Goal: Participate in discussion

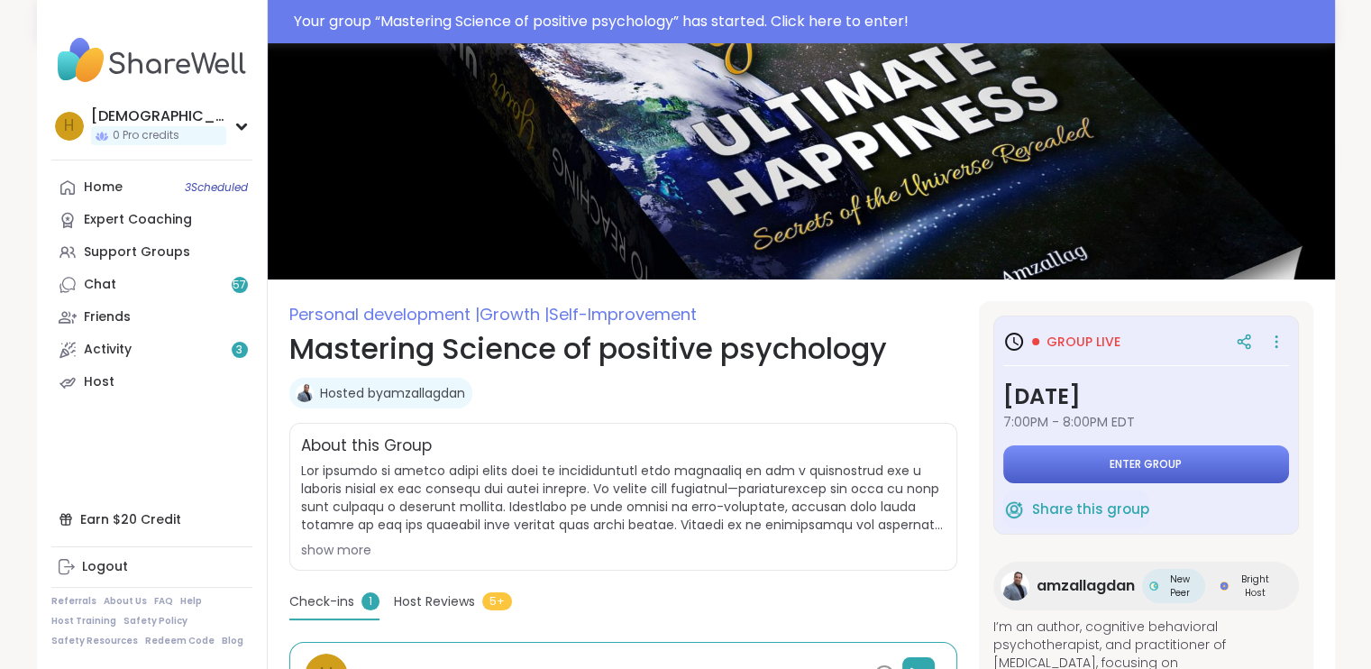
click at [1030, 451] on button "Enter group" at bounding box center [1146, 464] width 286 height 38
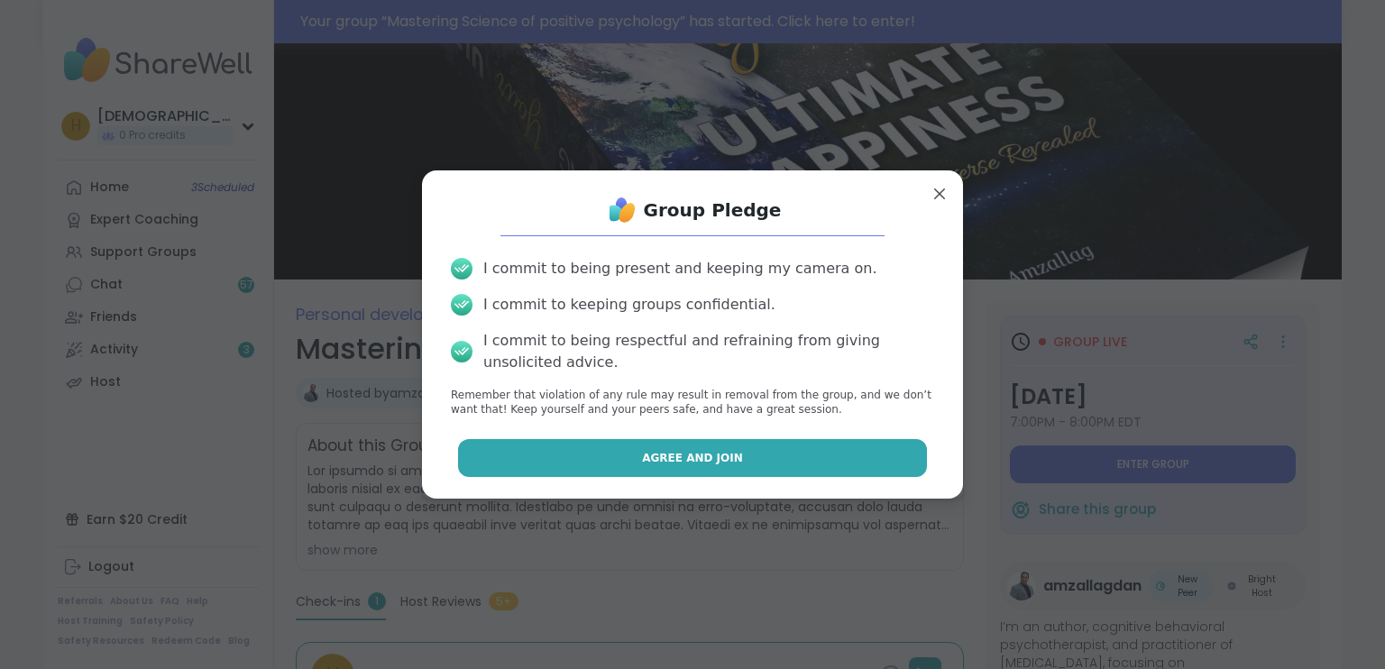
click at [740, 473] on button "Agree and Join" at bounding box center [693, 458] width 470 height 38
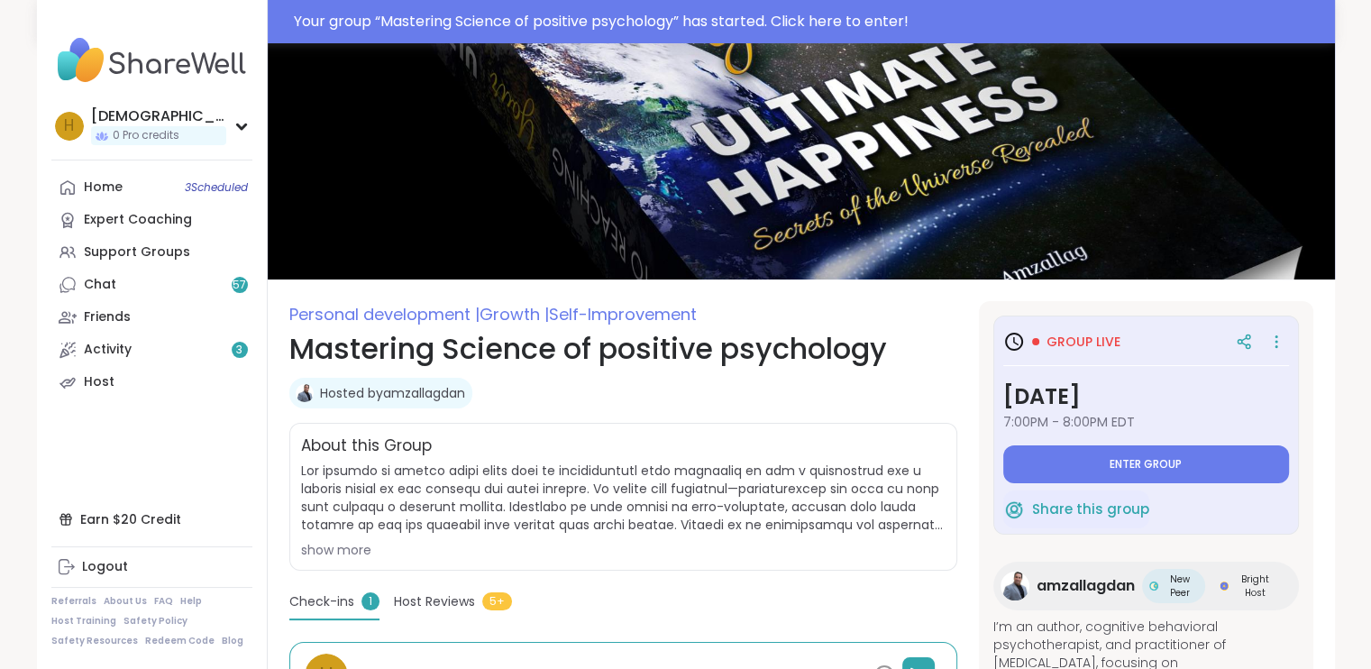
type textarea "*"
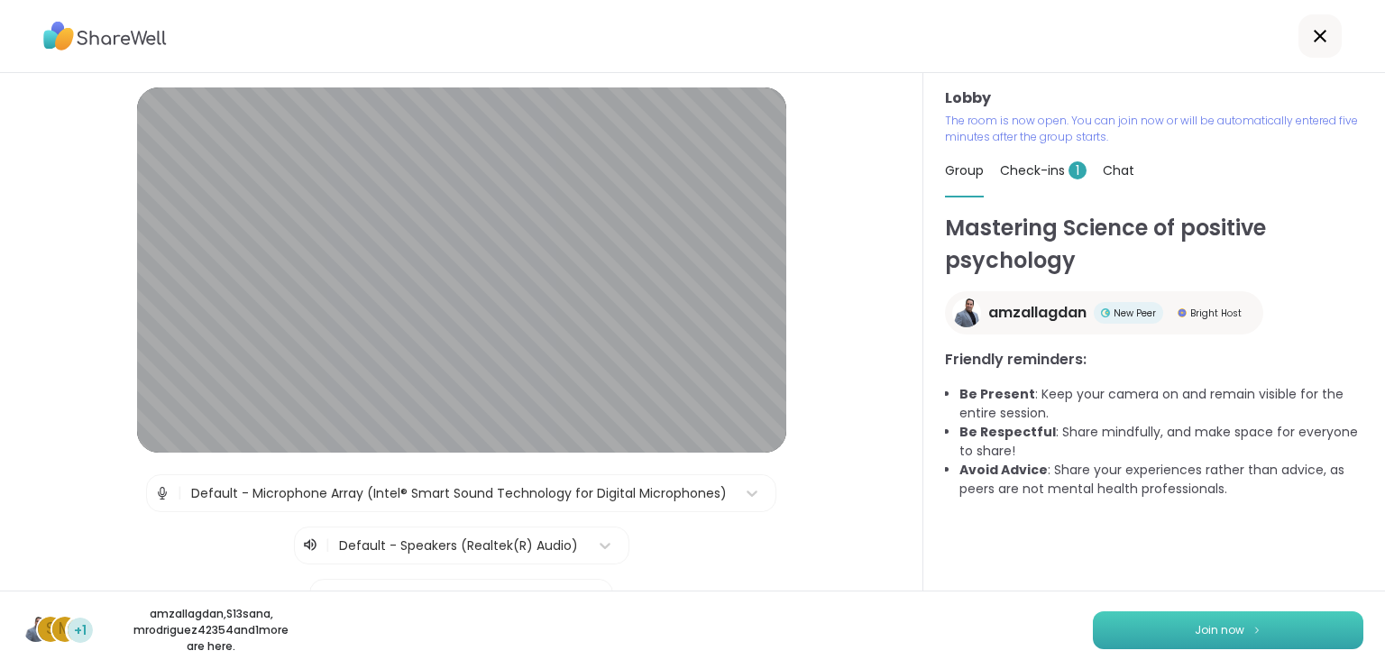
click at [1154, 634] on button "Join now" at bounding box center [1228, 630] width 270 height 38
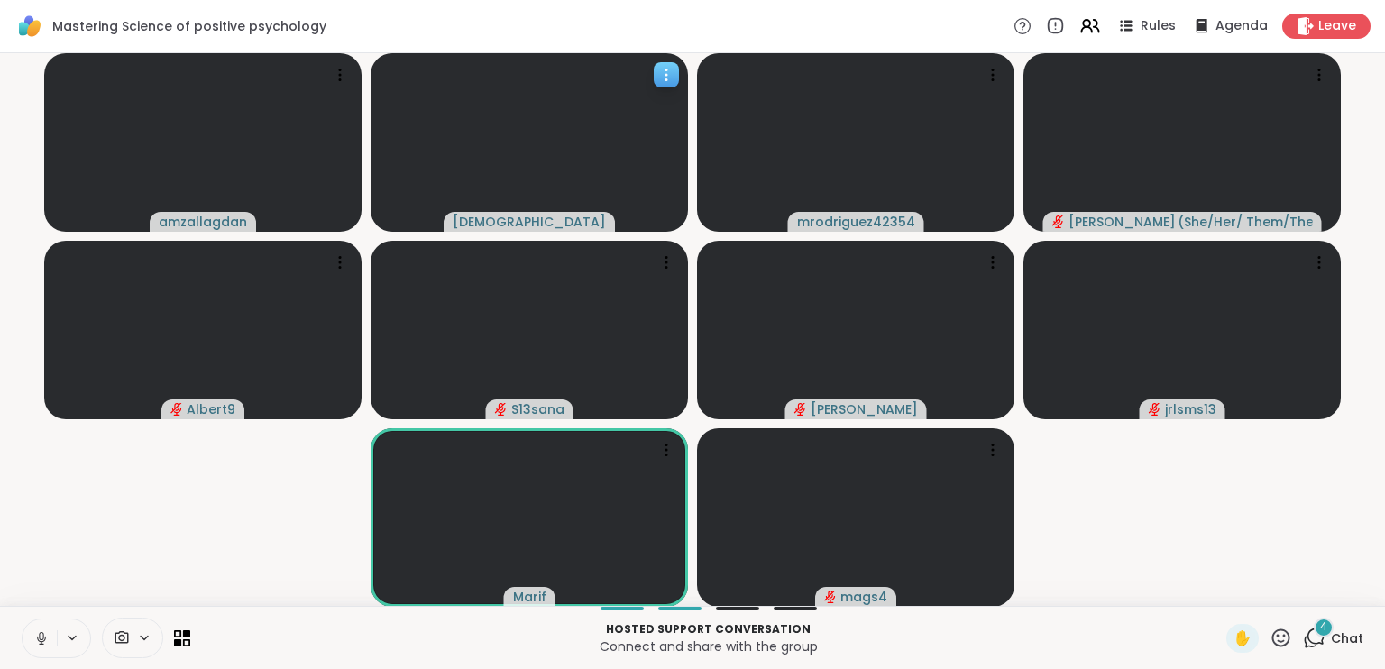
click at [670, 68] on icon at bounding box center [666, 75] width 18 height 18
drag, startPoint x: 588, startPoint y: 167, endPoint x: 587, endPoint y: 157, distance: 10.0
click at [587, 157] on video at bounding box center [529, 142] width 317 height 179
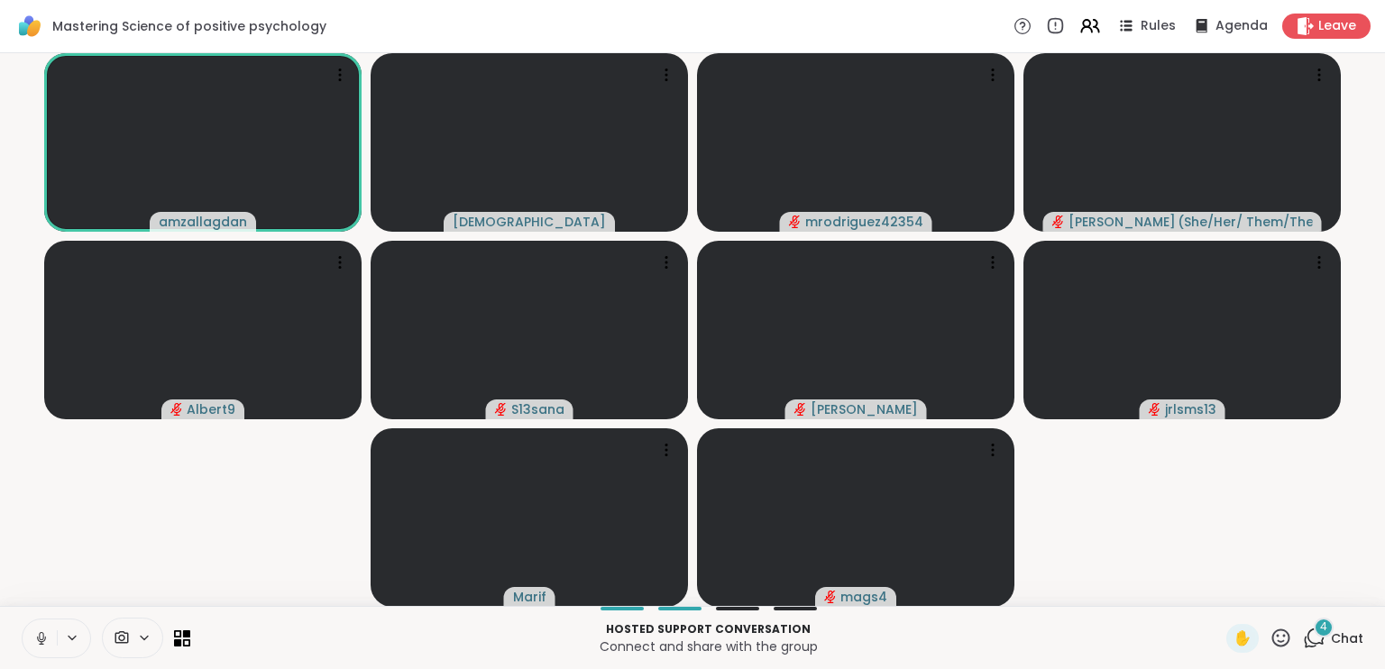
click at [32, 637] on button at bounding box center [40, 638] width 34 height 38
click at [39, 642] on icon at bounding box center [41, 638] width 16 height 16
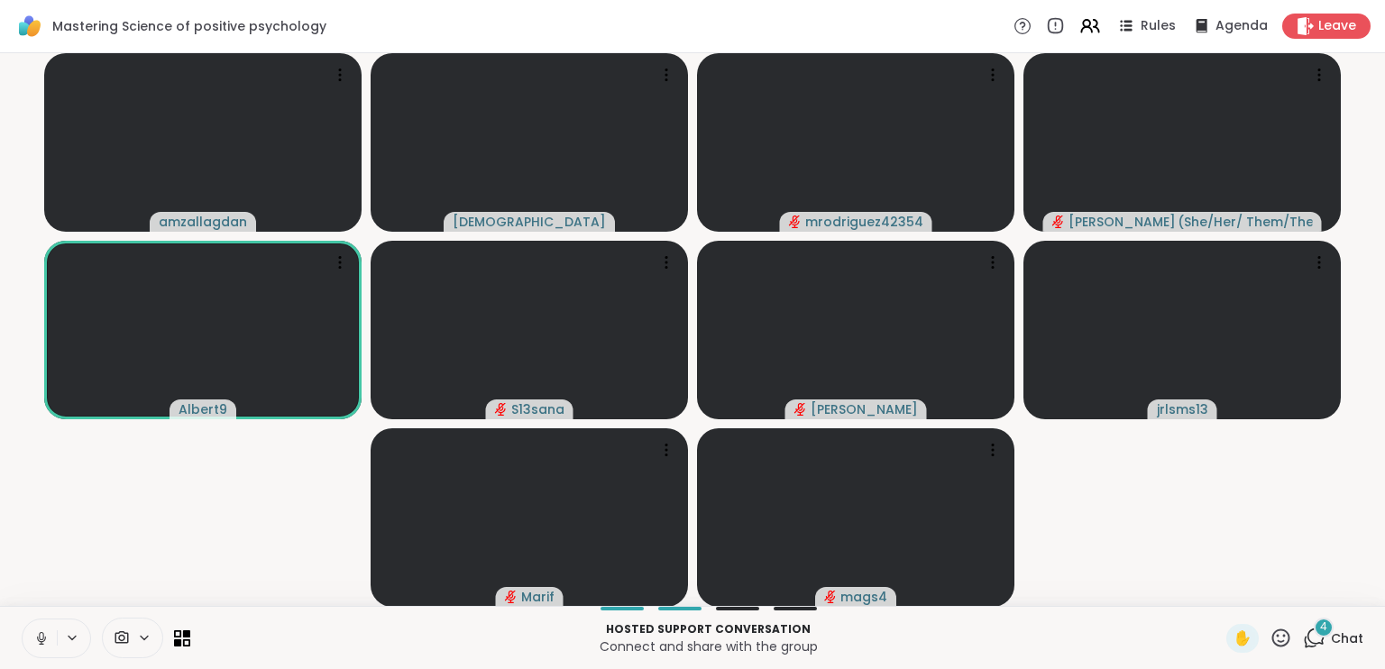
click at [40, 628] on button at bounding box center [40, 638] width 34 height 38
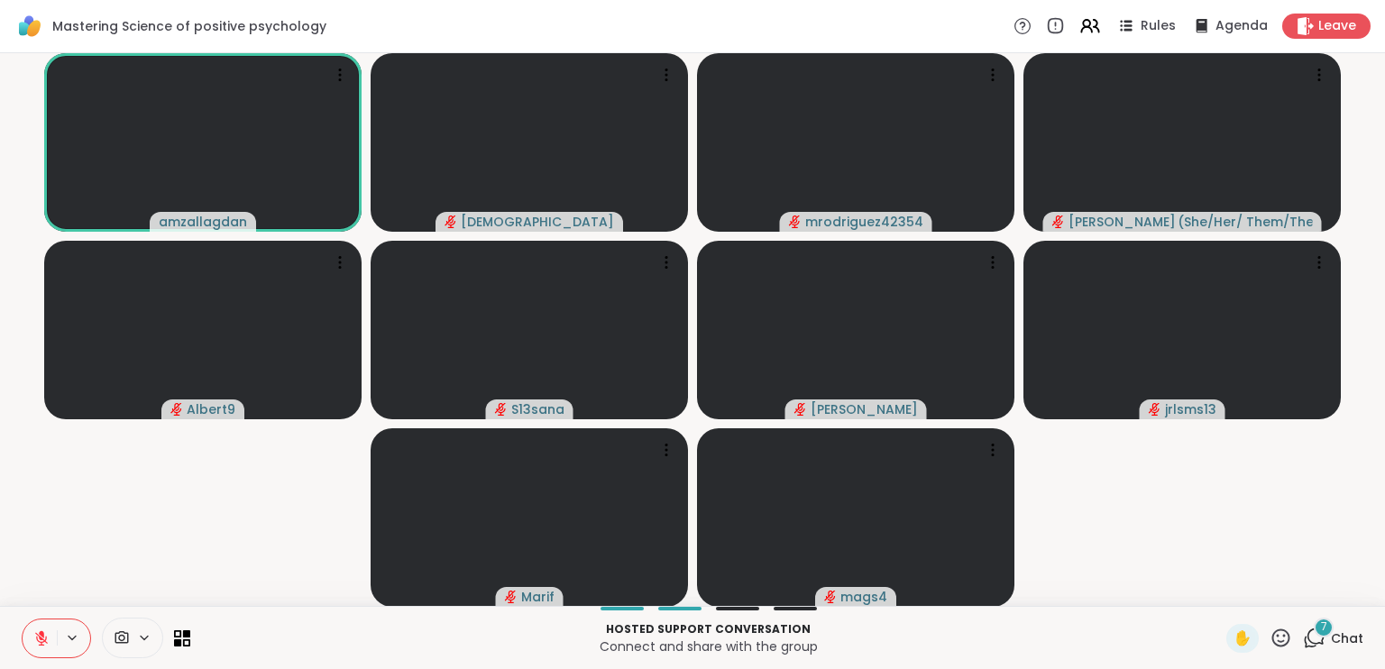
click at [0, 267] on div "amzallagdan haresh78 mrodriguez42354 [PERSON_NAME] ( She/Her/ Them/They ) Alber…" at bounding box center [692, 329] width 1385 height 553
click at [79, 648] on div at bounding box center [56, 639] width 69 height 40
click at [71, 636] on icon at bounding box center [72, 637] width 14 height 15
click at [32, 635] on button at bounding box center [40, 638] width 34 height 38
